Goal: Transaction & Acquisition: Purchase product/service

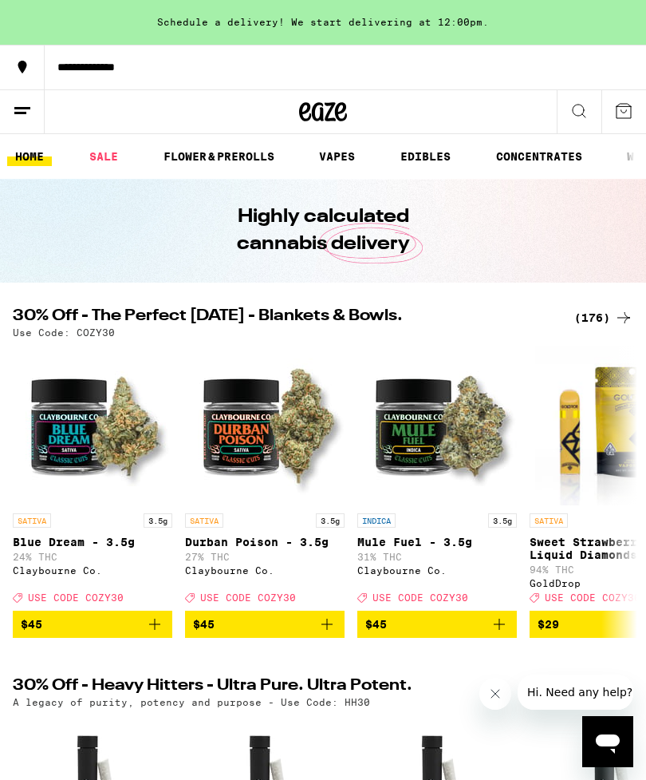
click at [595, 318] on div "(176)" at bounding box center [603, 317] width 59 height 19
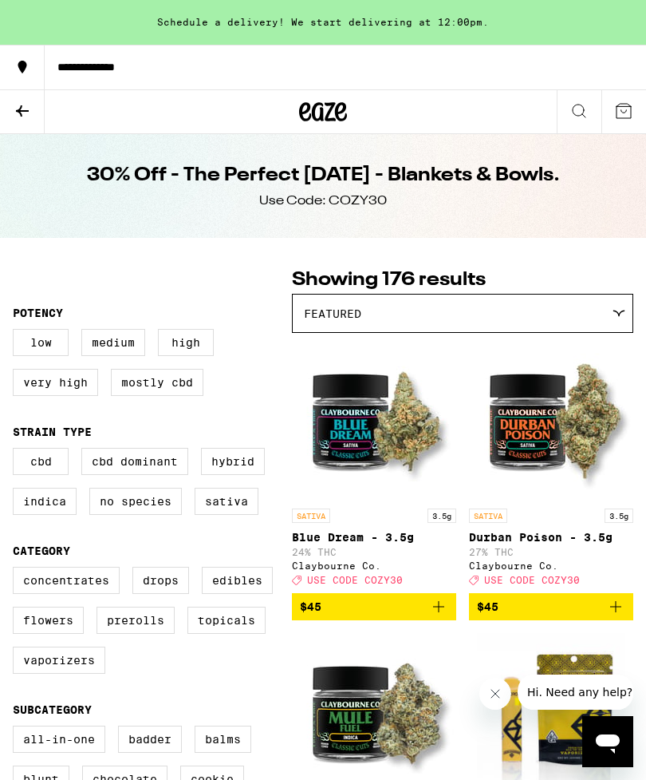
click at [44, 634] on label "Flowers" at bounding box center [48, 619] width 71 height 27
click at [17, 570] on input "Flowers" at bounding box center [16, 569] width 1 height 1
checkbox input "true"
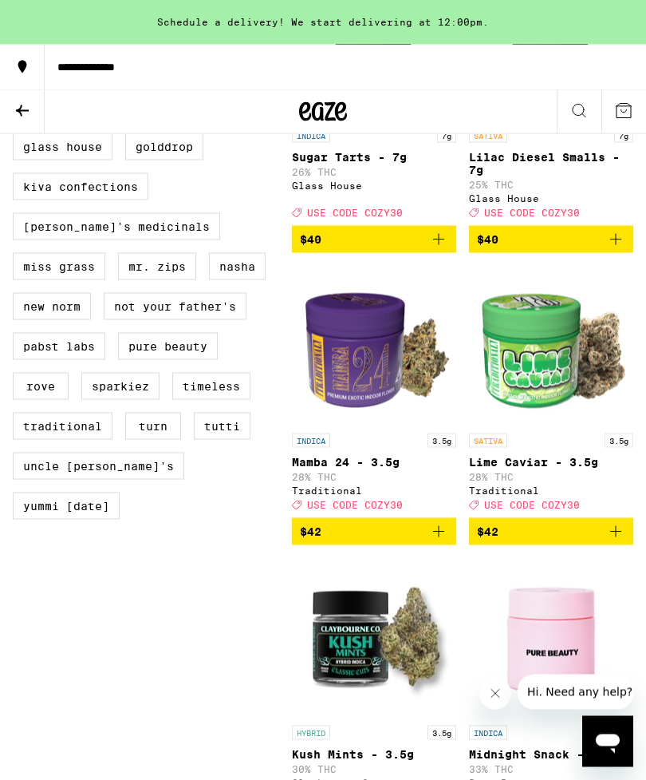
scroll to position [1261, 0]
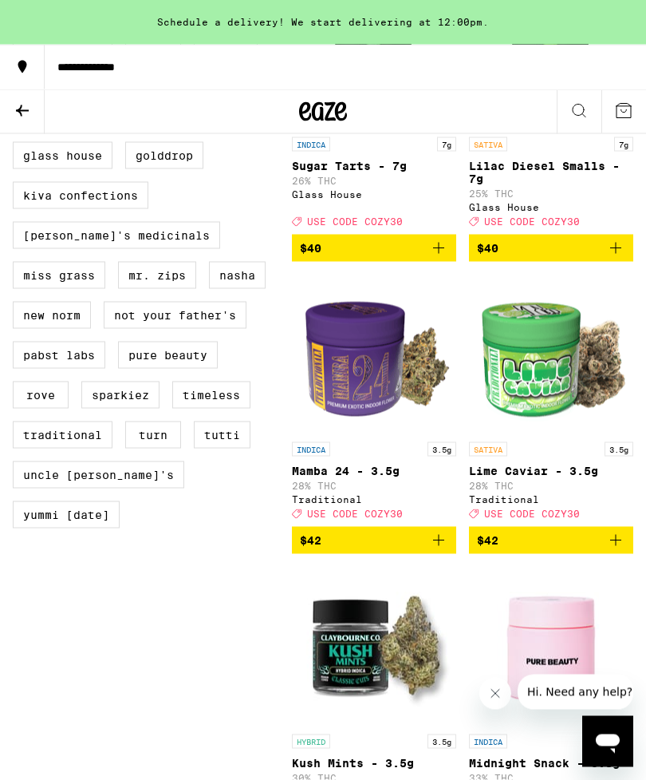
click at [619, 550] on icon "Add to bag" at bounding box center [615, 540] width 19 height 19
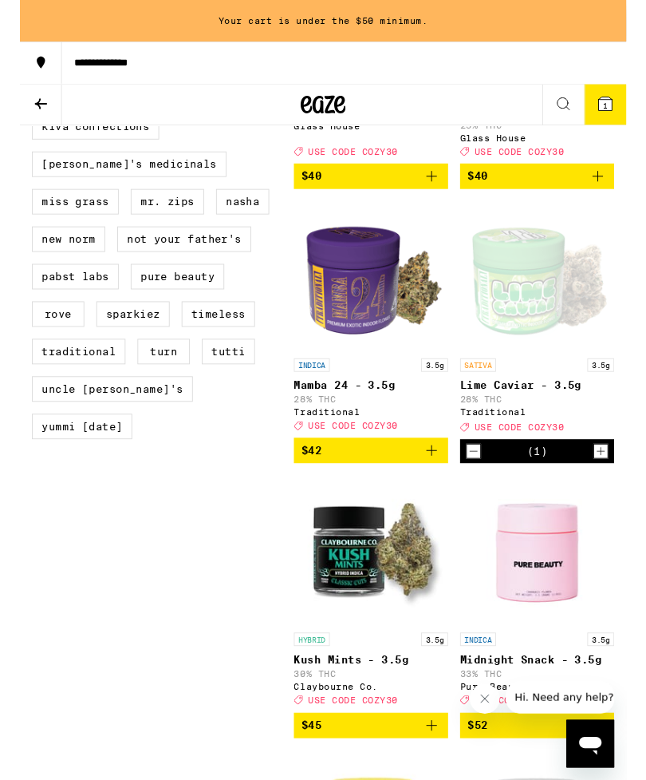
scroll to position [1321, 0]
click at [441, 489] on icon "Add to bag" at bounding box center [438, 479] width 19 height 19
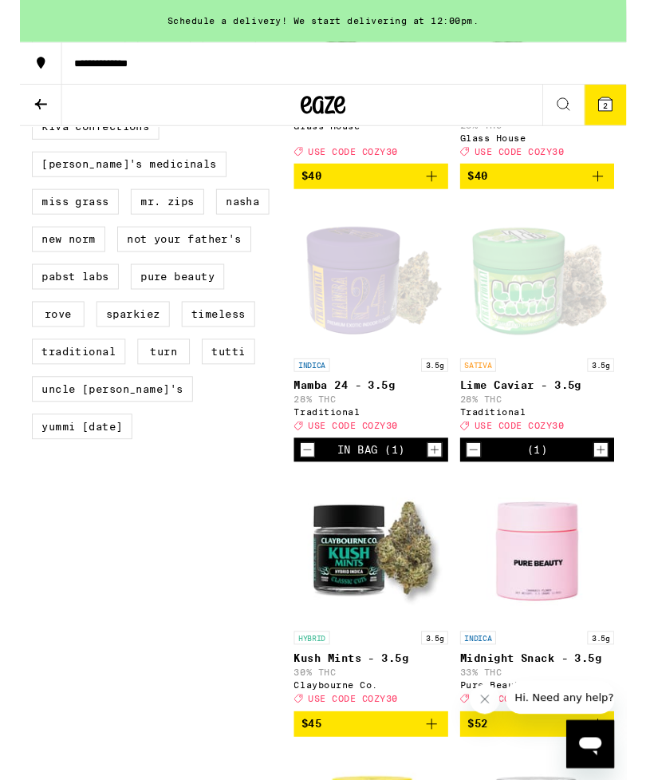
click at [636, 107] on button "2" at bounding box center [624, 111] width 45 height 43
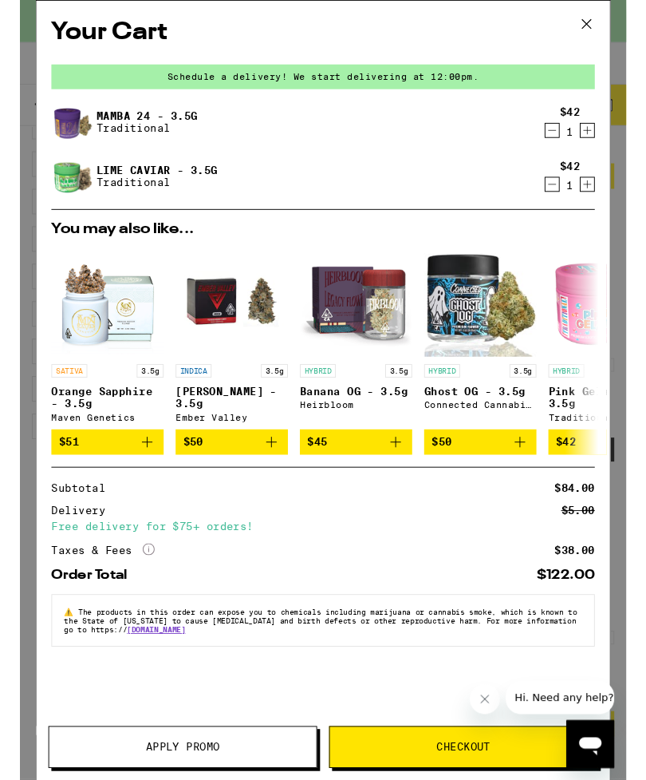
click at [115, 779] on button "Apply Promo" at bounding box center [173, 795] width 286 height 45
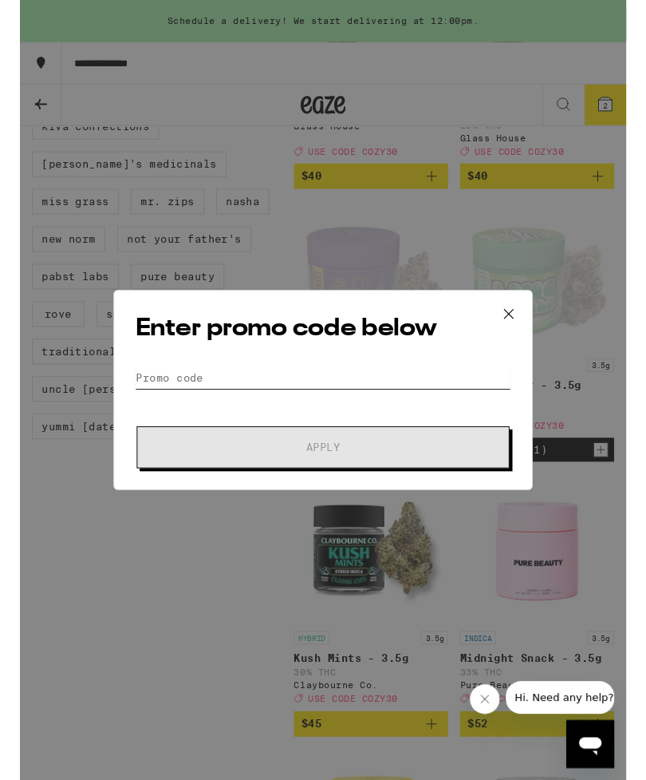
click at [160, 391] on input "Promo Code" at bounding box center [323, 402] width 401 height 24
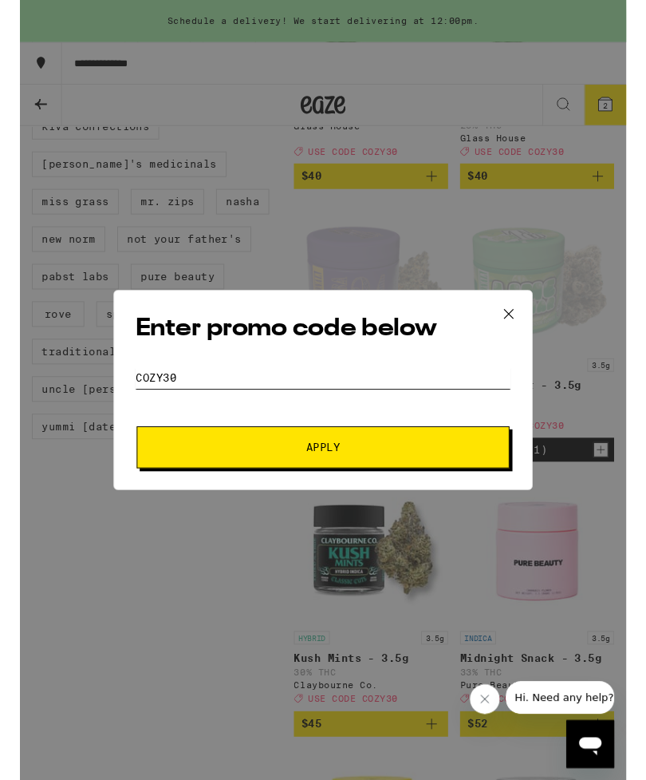
type input "Cozy30"
click at [453, 479] on span "Apply" at bounding box center [323, 476] width 287 height 11
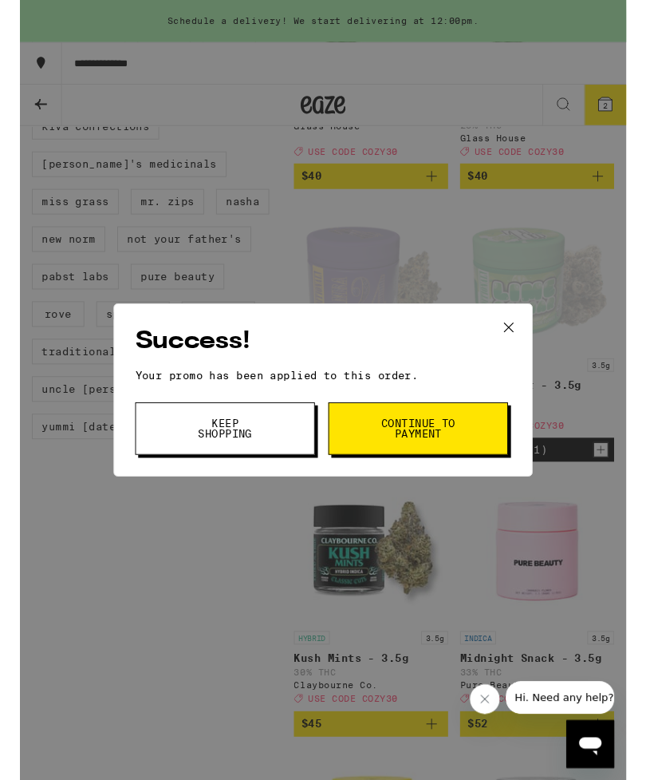
click at [482, 476] on button "Continue to payment" at bounding box center [424, 456] width 191 height 56
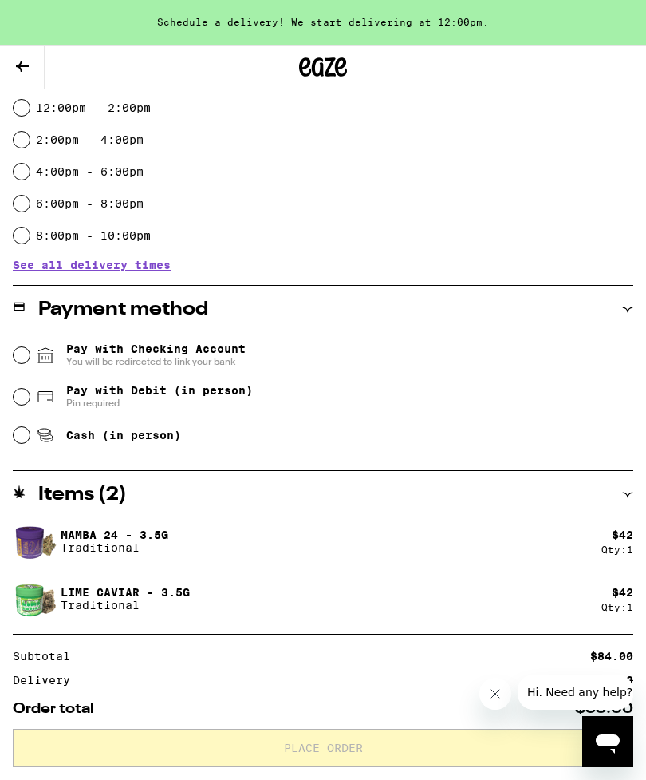
scroll to position [446, 0]
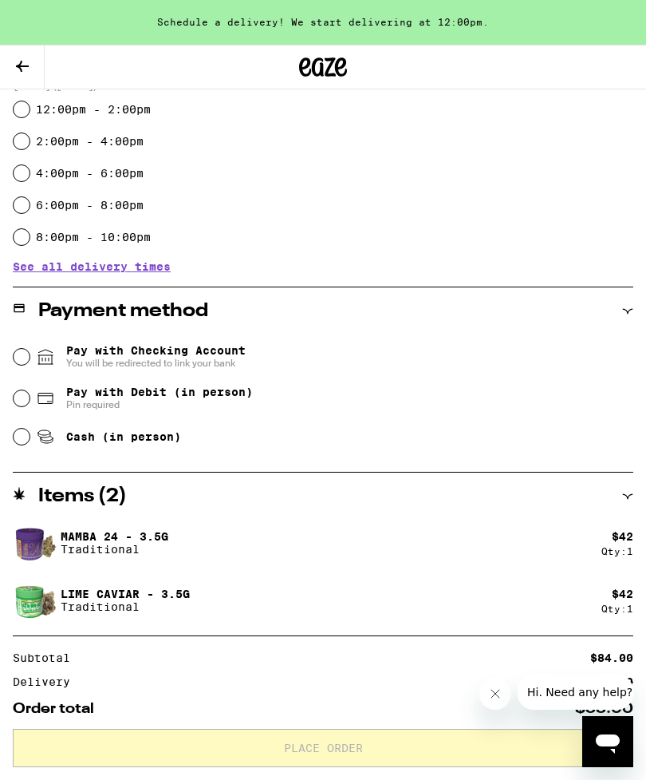
click at [504, 697] on button "Close message from company" at bounding box center [496, 693] width 32 height 32
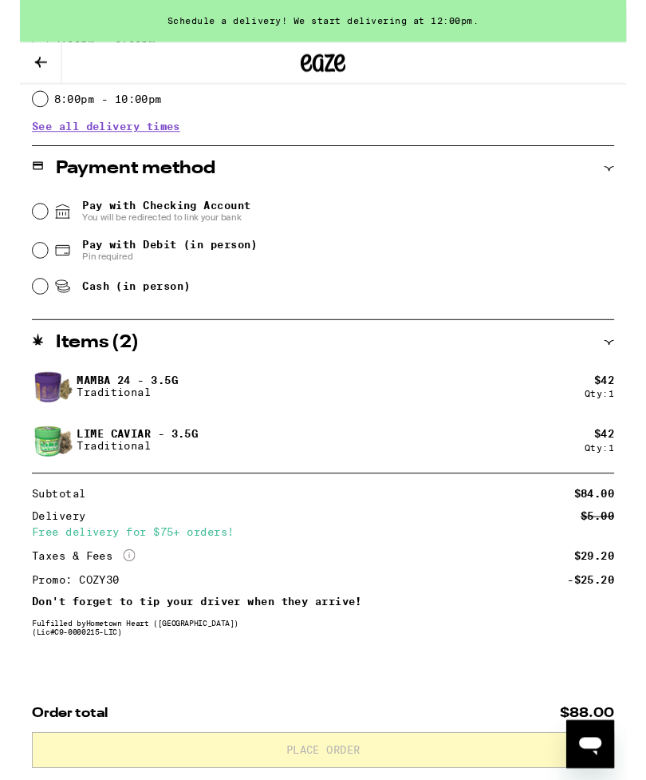
scroll to position [605, 0]
